Goal: Information Seeking & Learning: Learn about a topic

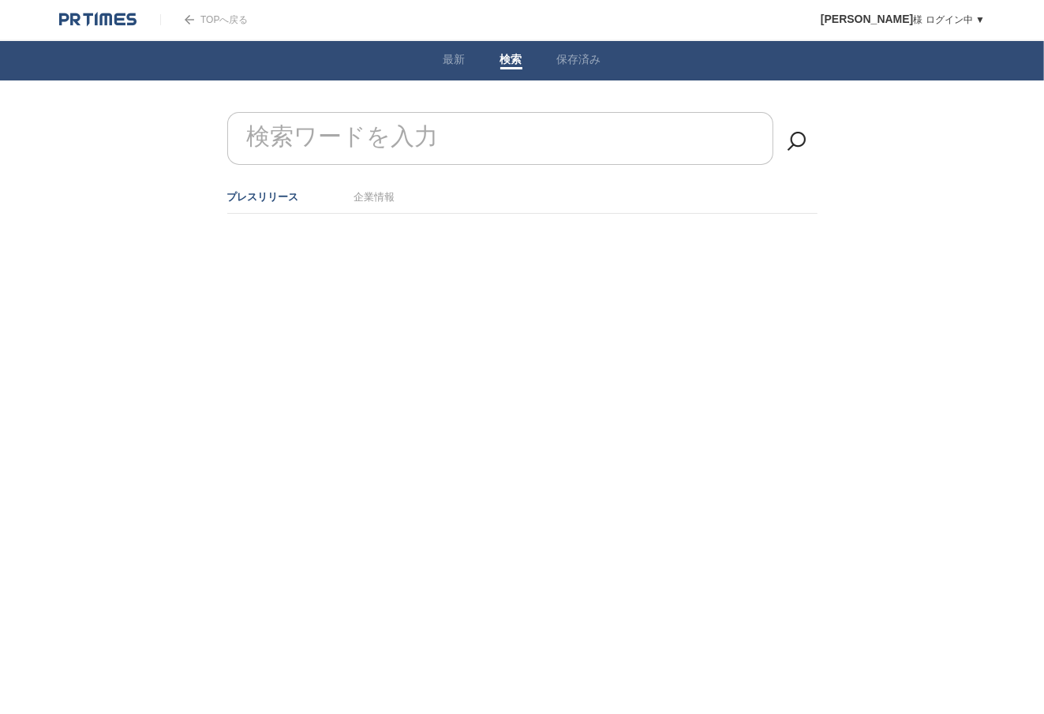
click at [400, 136] on label "検索ワードを入力" at bounding box center [343, 137] width 200 height 40
click at [400, 136] on input "検索ワードを入力" at bounding box center [500, 138] width 546 height 53
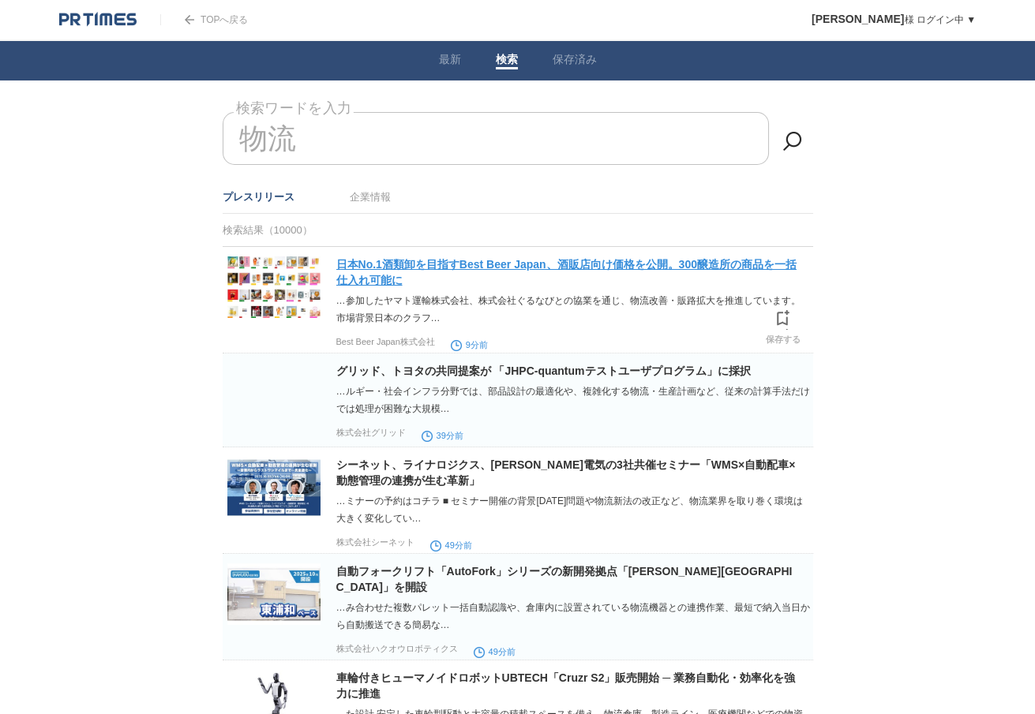
type input "物流"
click at [736, 262] on link "日本No.1酒類卸を目指すBest Beer Japan、酒販店向け価格を公開。300醸造所の商品を一括仕入れ可能に" at bounding box center [566, 272] width 460 height 28
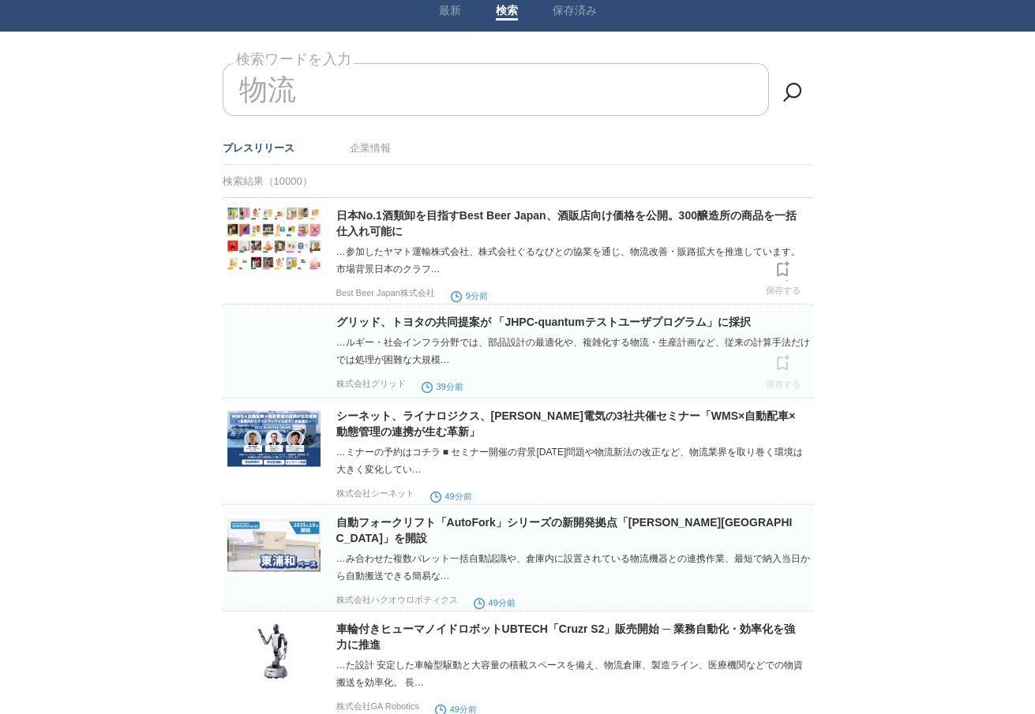
scroll to position [189, 0]
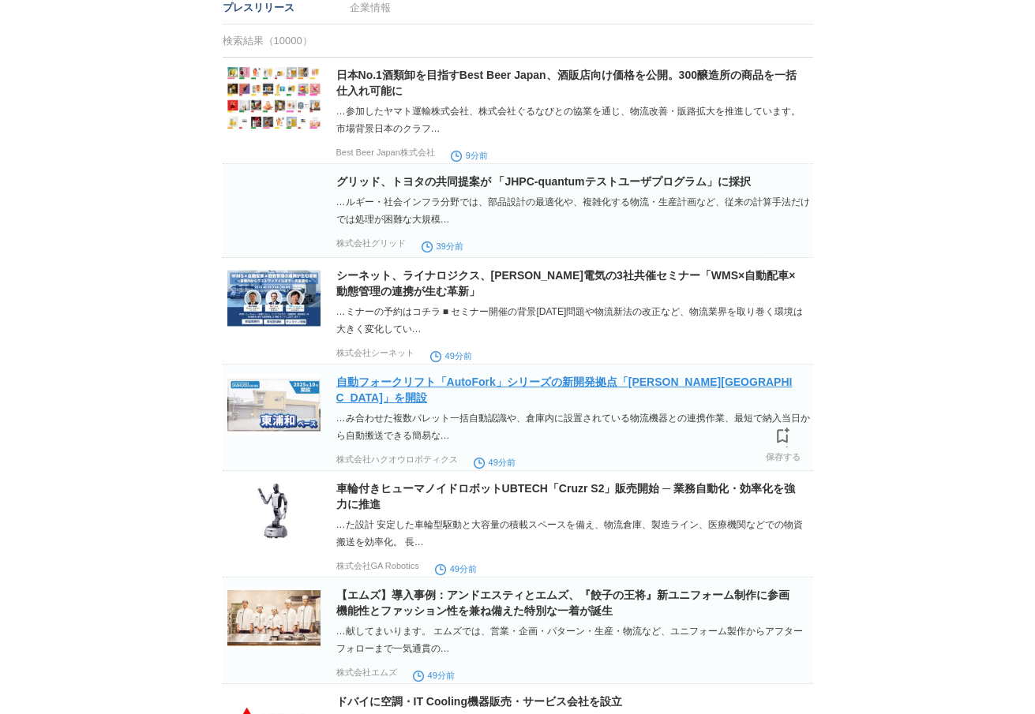
click at [626, 384] on link "自動フォークリフト「AutoFork」シリーズの新開発拠点「[PERSON_NAME][GEOGRAPHIC_DATA]」を開設" at bounding box center [564, 390] width 456 height 28
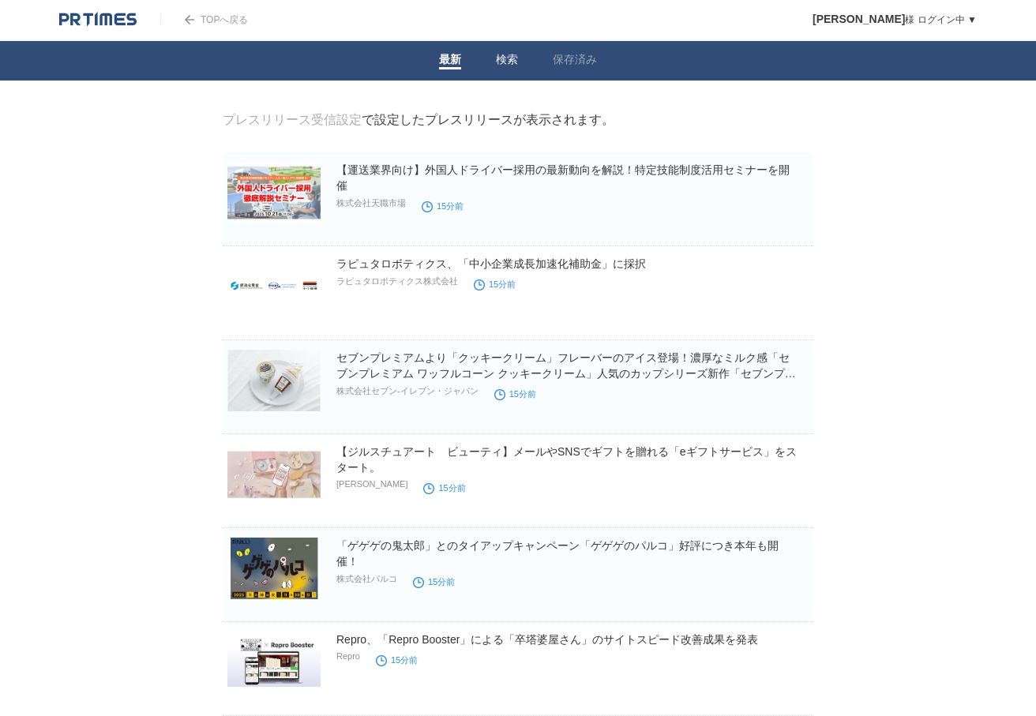
click at [506, 62] on link "検索" at bounding box center [507, 61] width 22 height 17
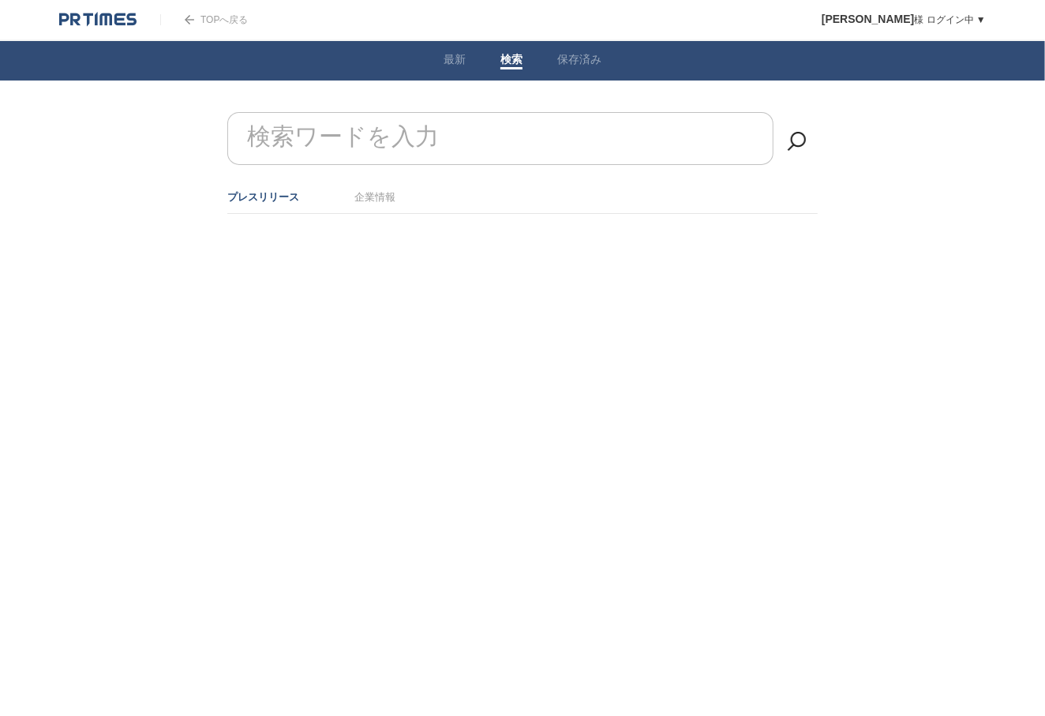
click at [526, 132] on input "検索ワードを入力" at bounding box center [500, 138] width 546 height 53
type input "物流"
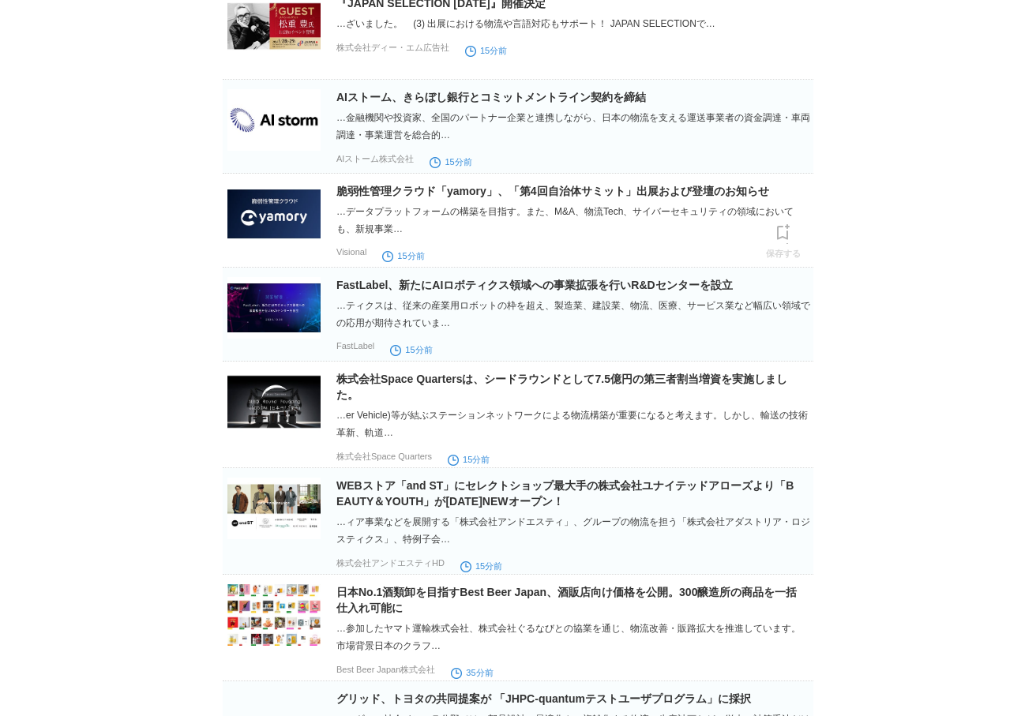
scroll to position [695, 0]
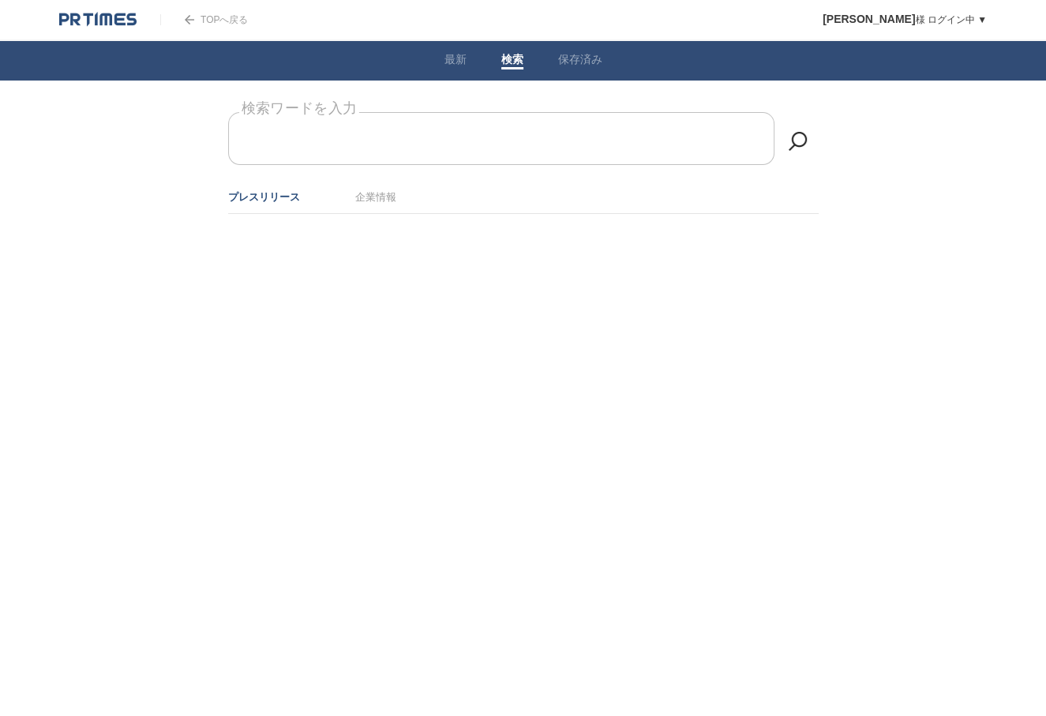
click at [523, 128] on input "検索ワードを入力" at bounding box center [501, 138] width 546 height 53
type input "物流"
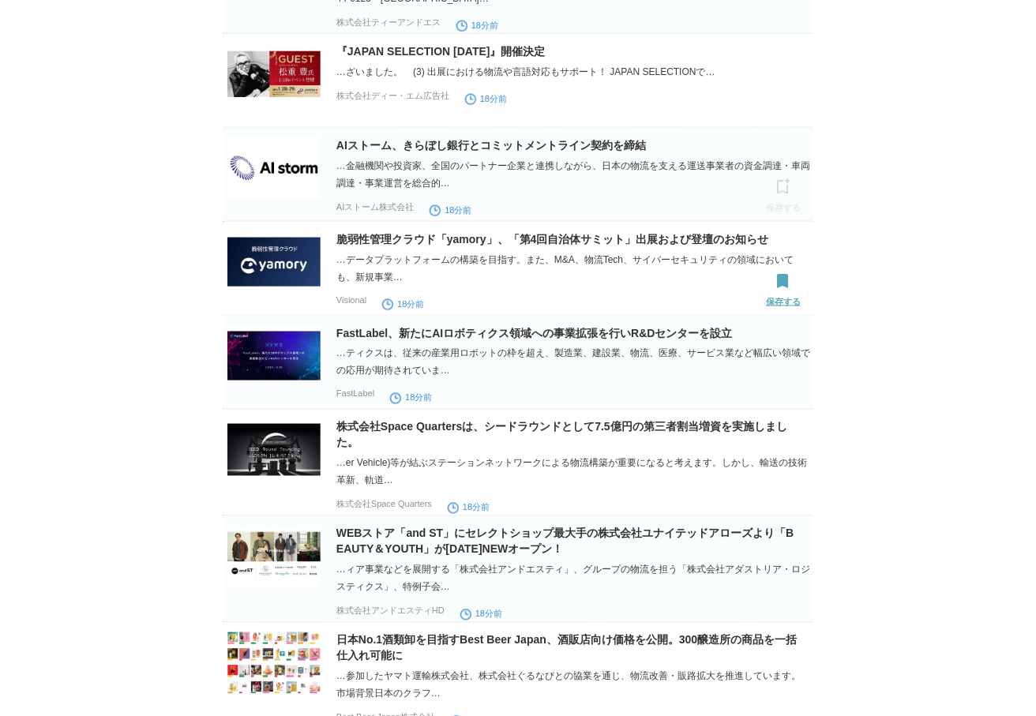
scroll to position [631, 0]
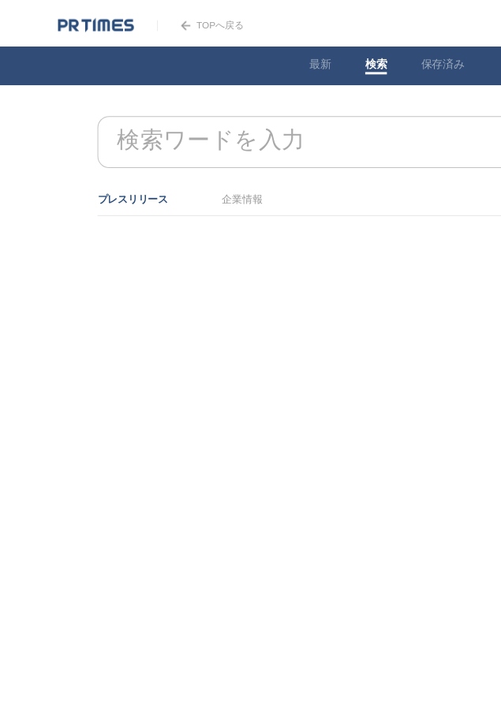
scroll to position [0, 99]
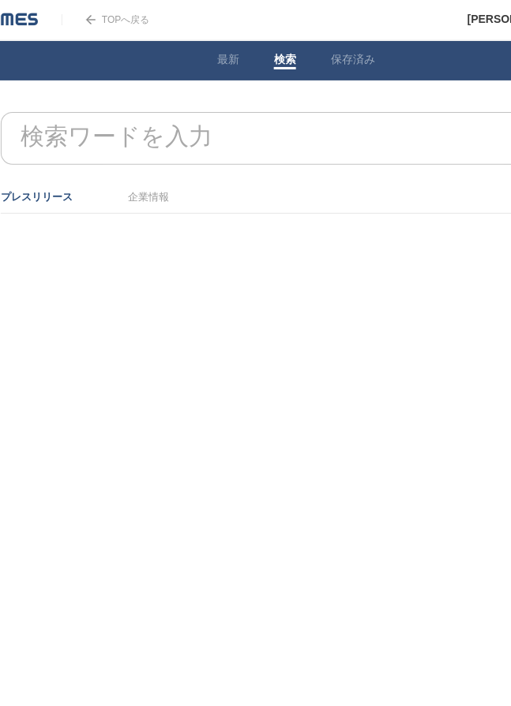
click at [311, 112] on form "検索ワードを入力" at bounding box center [296, 112] width 590 height 0
type input "物流"
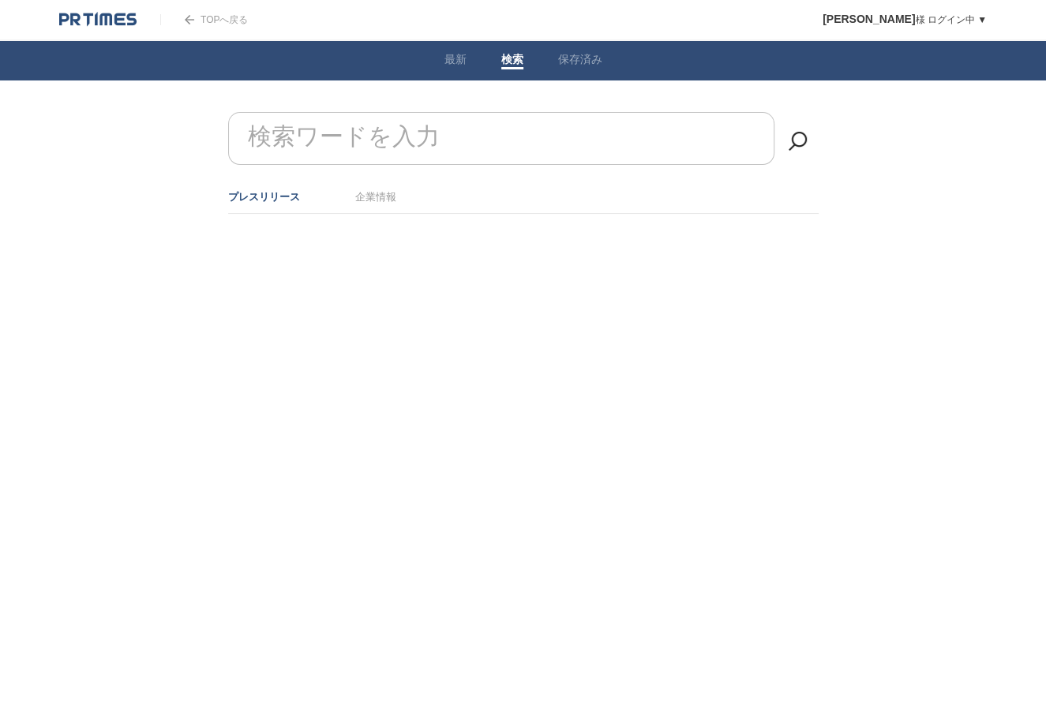
click at [550, 134] on input "検索ワードを入力" at bounding box center [501, 138] width 546 height 53
type input "物流"
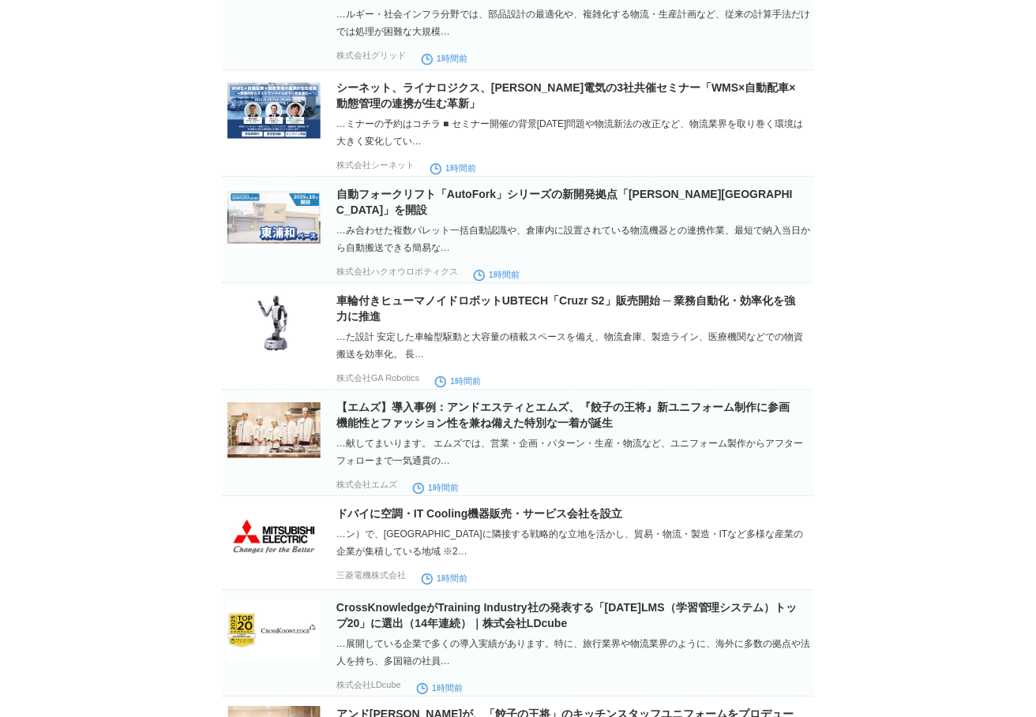
scroll to position [1389, 0]
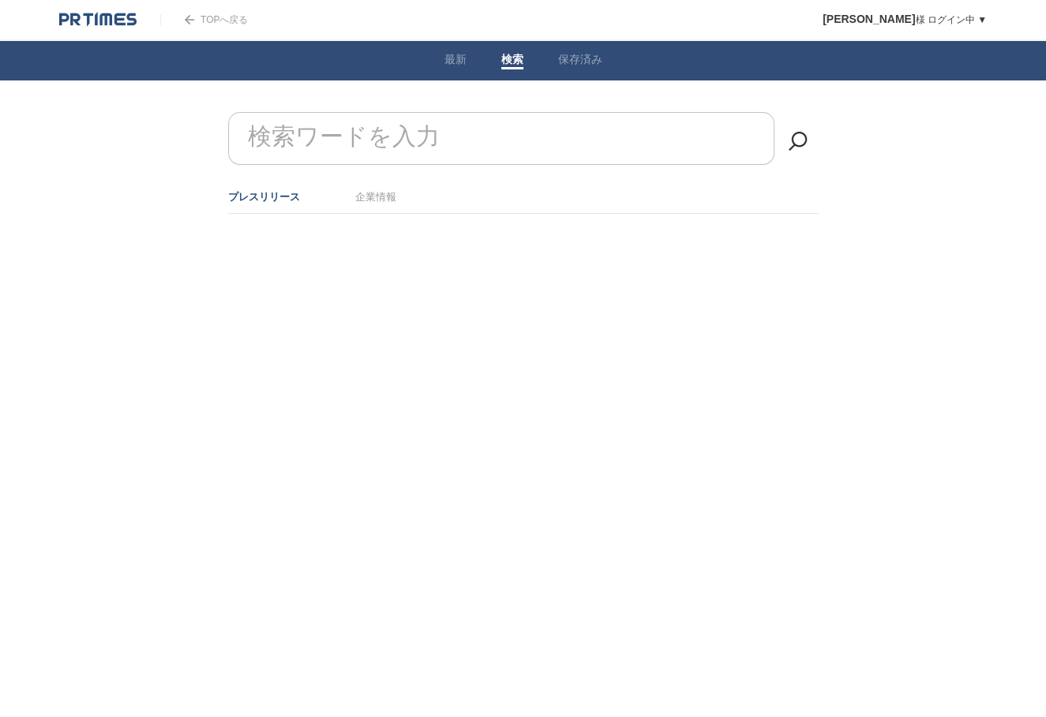
click at [476, 137] on input "検索ワードを入力" at bounding box center [501, 138] width 546 height 53
type input "物流"
click at [524, 148] on input "検索ワードを入力" at bounding box center [501, 138] width 546 height 53
type input "物流"
click at [376, 112] on form "検索ワードを入力" at bounding box center [523, 112] width 590 height 0
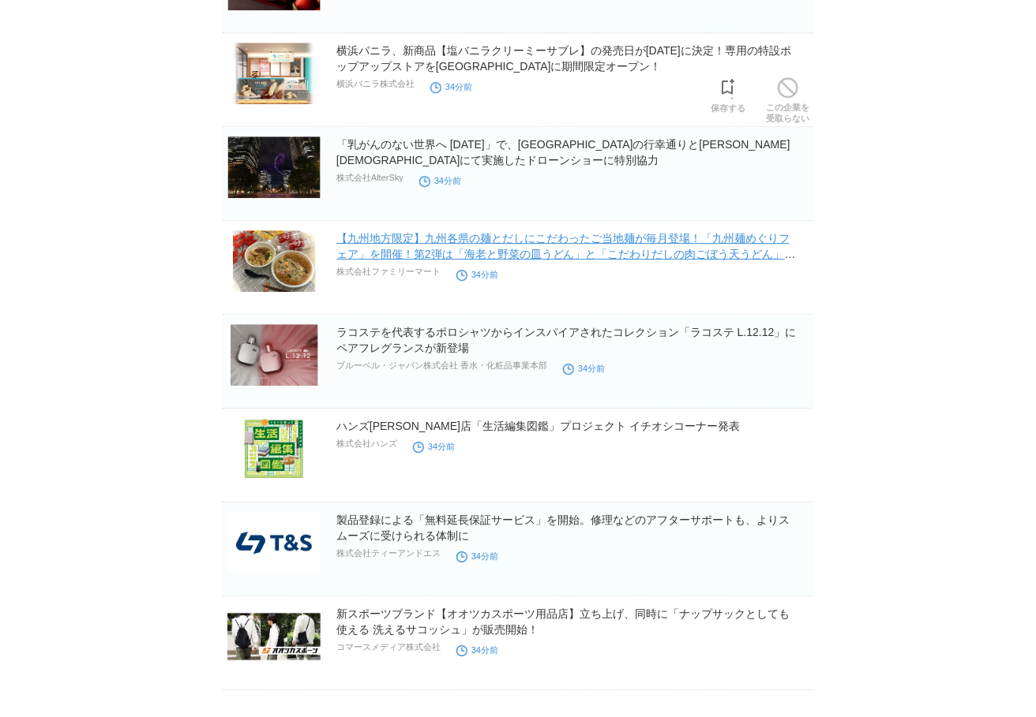
scroll to position [1388, 0]
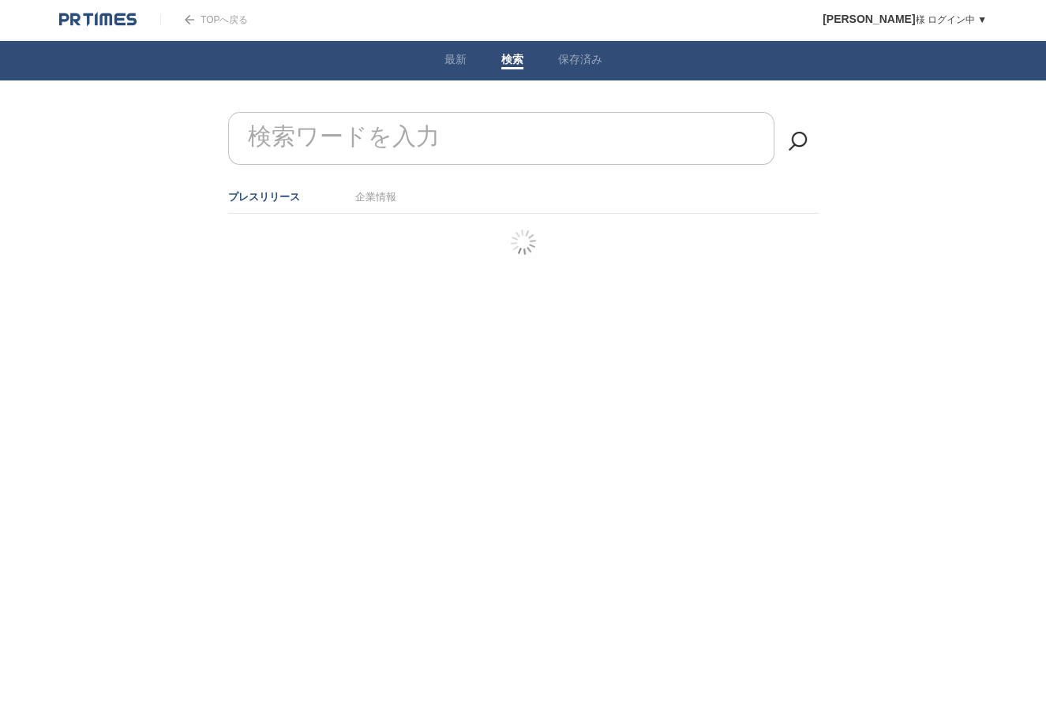
click at [564, 127] on input "検索ワードを入力" at bounding box center [501, 138] width 546 height 53
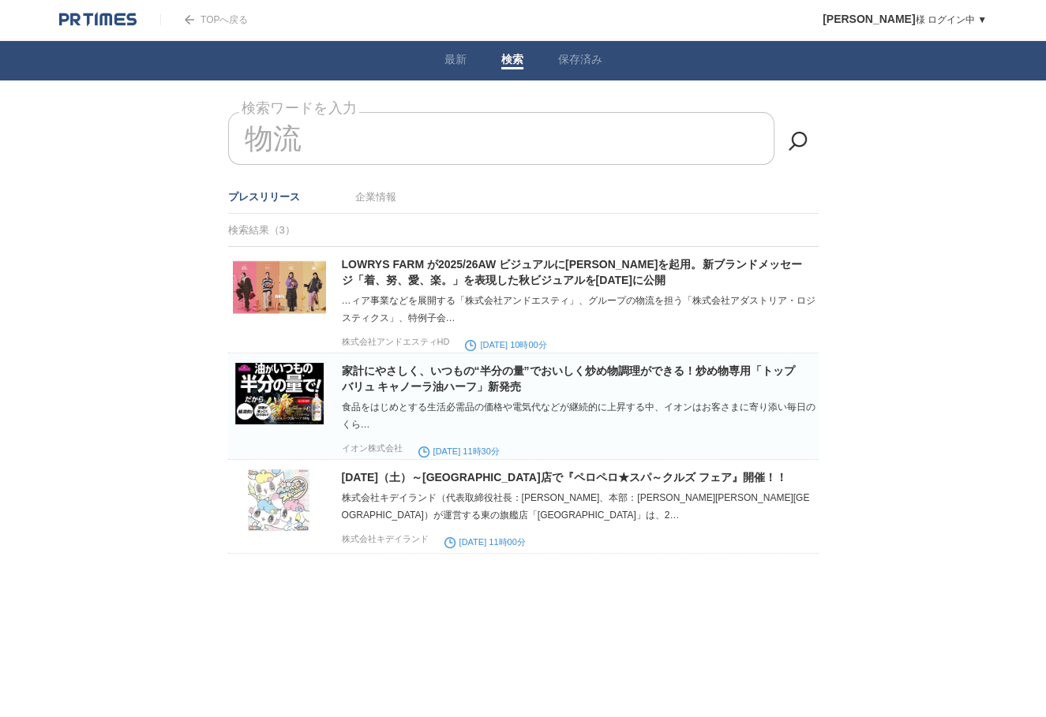
type input "物流"
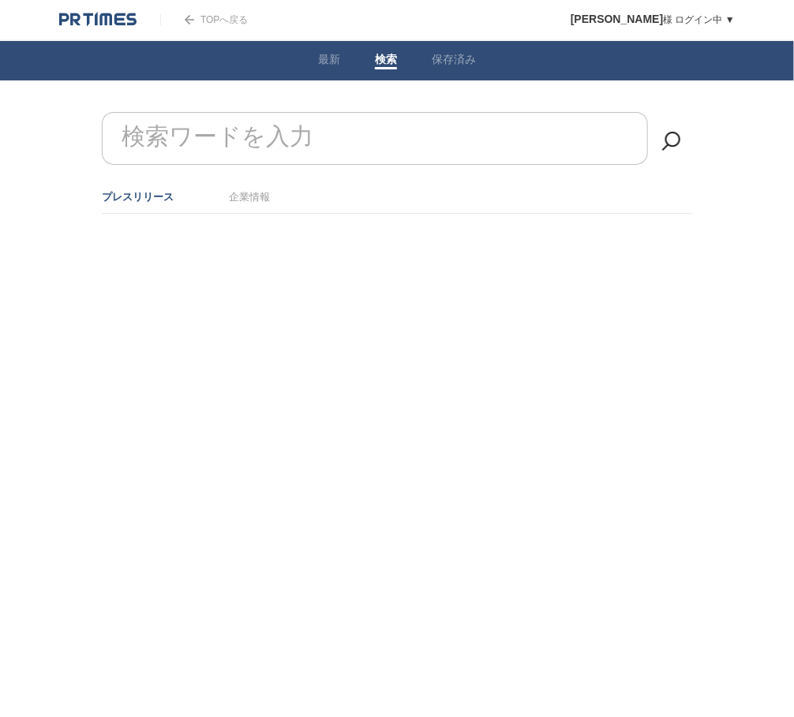
click at [334, 138] on input "検索ワードを入力" at bounding box center [375, 138] width 546 height 53
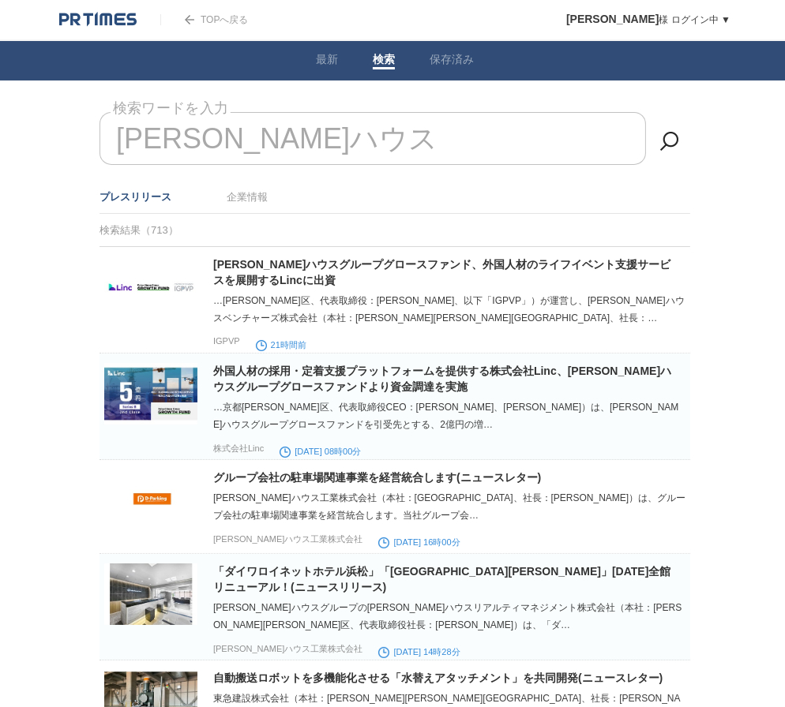
type input "大和ハウス"
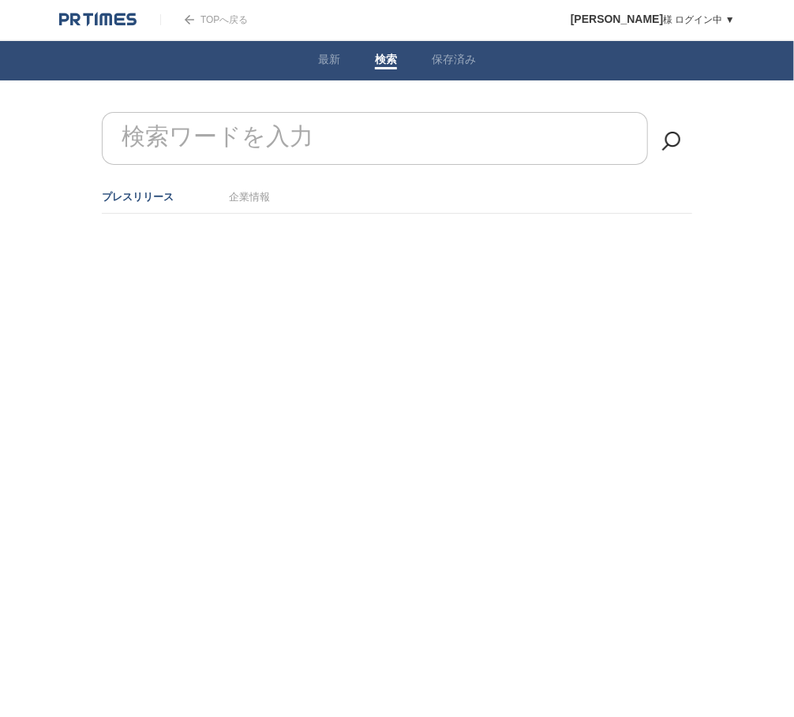
click at [301, 112] on form "検索ワードを入力" at bounding box center [397, 112] width 590 height 0
type input "物流"
click at [310, 112] on form "検索ワードを入力" at bounding box center [398, 112] width 590 height 0
type input "物流"
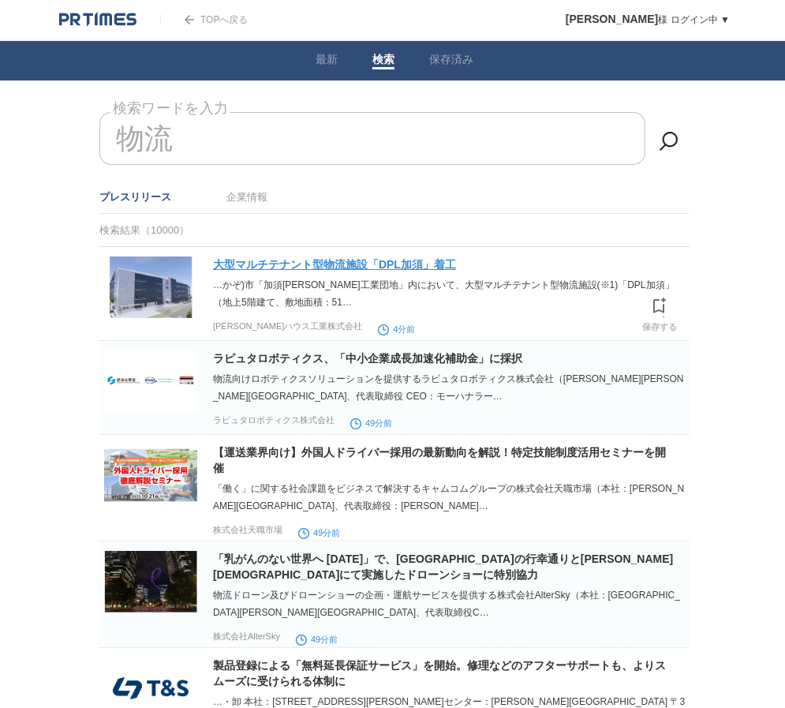
click at [326, 259] on link "大型マルチテナント型物流施設「DPL加須」着工" at bounding box center [334, 264] width 243 height 13
